Goal: Transaction & Acquisition: Purchase product/service

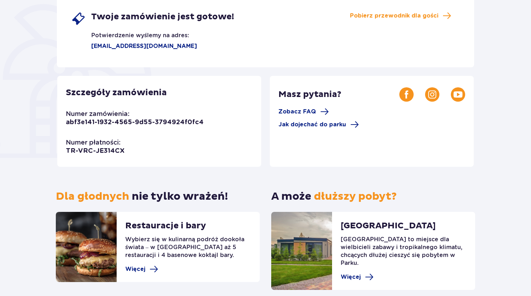
scroll to position [45, 0]
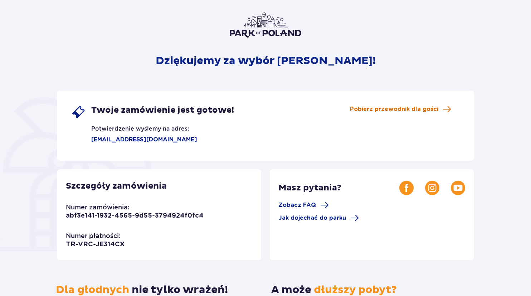
click at [396, 111] on span "Pobierz przewodnik dla gości" at bounding box center [394, 109] width 88 height 8
click at [388, 110] on span "Pobierz przewodnik dla gości" at bounding box center [394, 109] width 88 height 8
